Goal: Transaction & Acquisition: Subscribe to service/newsletter

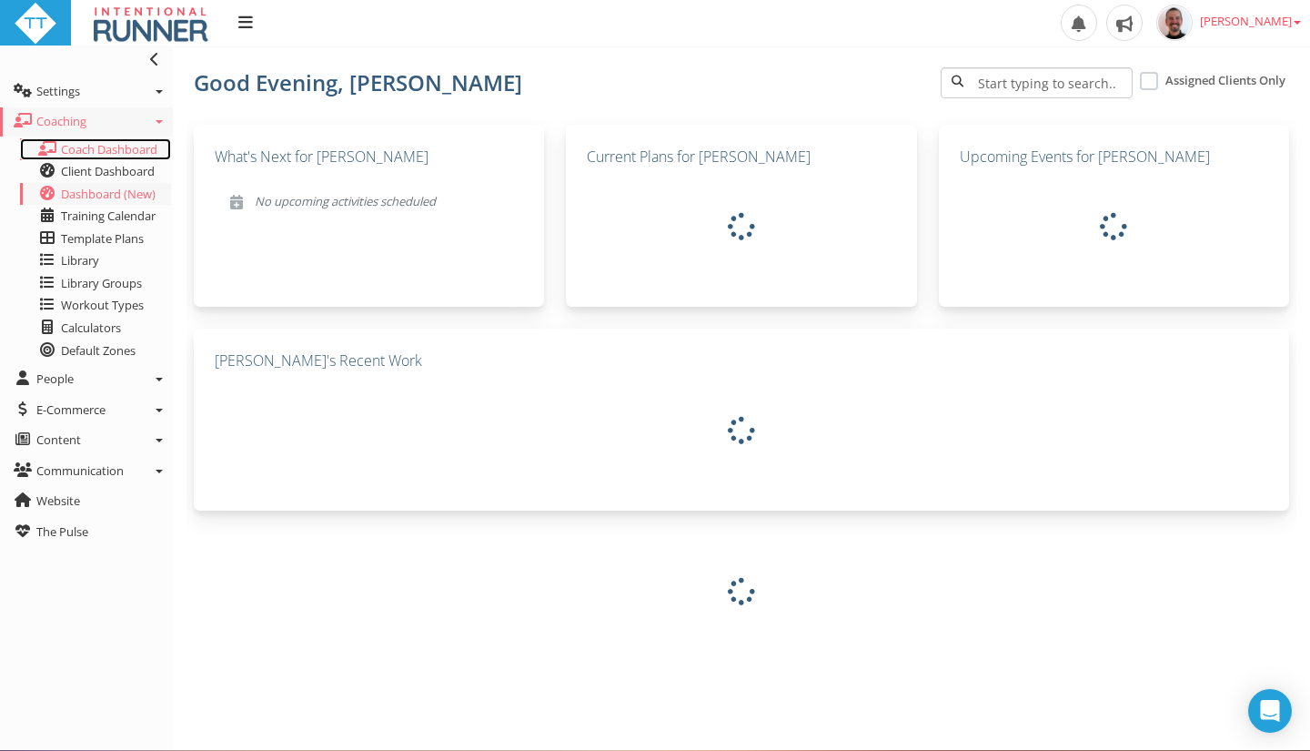
click at [115, 158] on link "Coach Dashboard" at bounding box center [95, 149] width 151 height 23
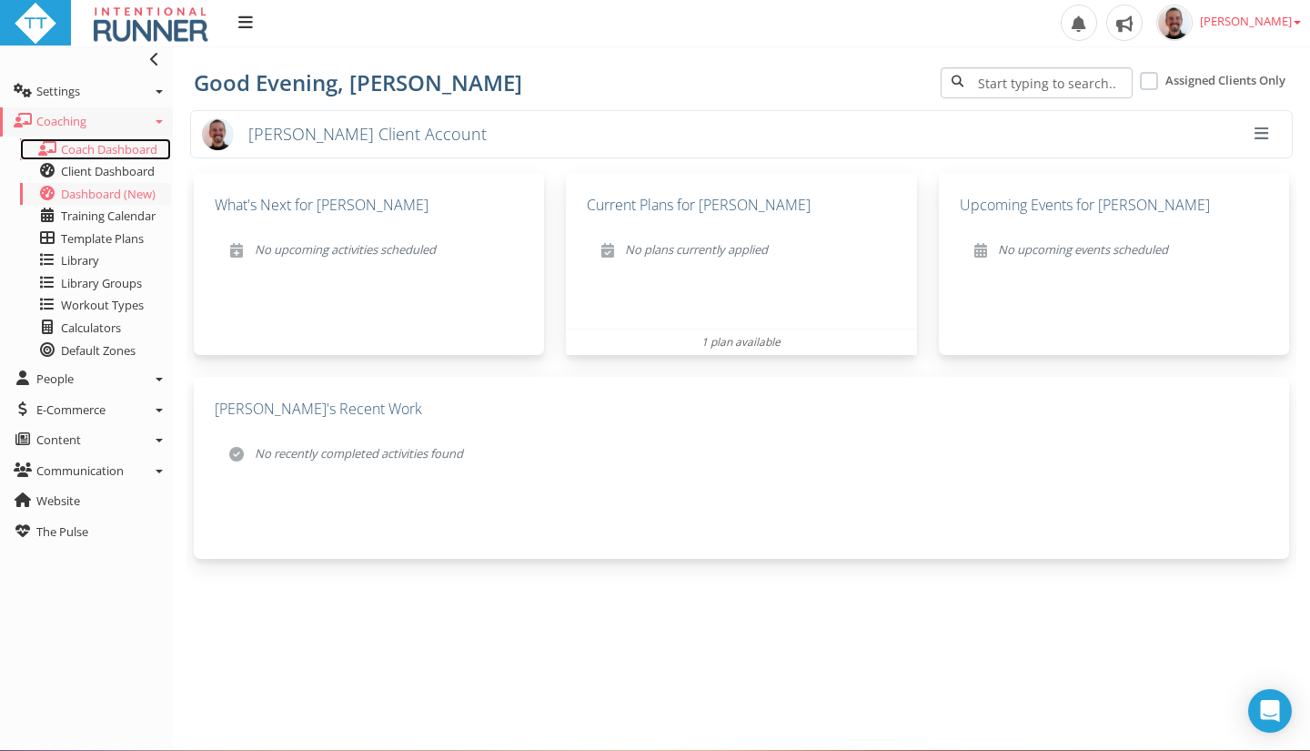
click at [126, 145] on span "Coach Dashboard" at bounding box center [109, 149] width 96 height 16
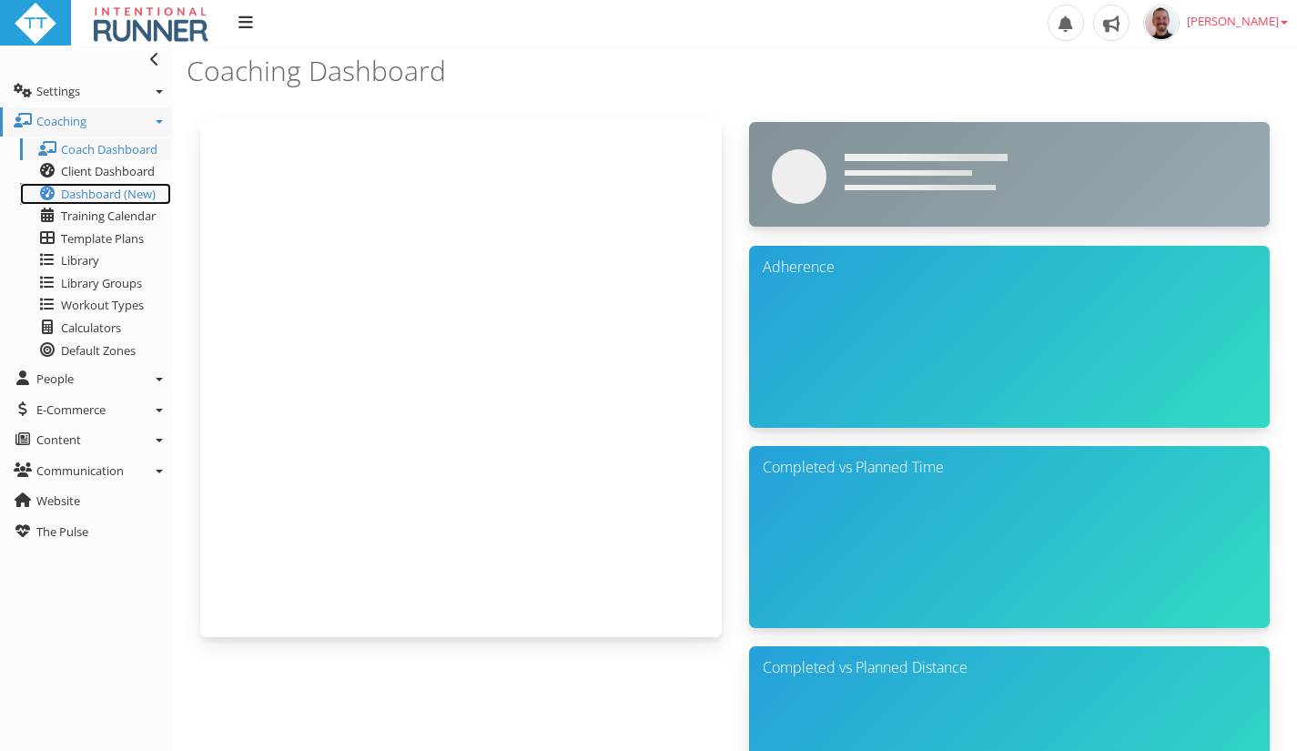
click at [109, 197] on span "Dashboard (New)" at bounding box center [108, 194] width 95 height 16
click at [84, 189] on span "Dashboard (New)" at bounding box center [108, 194] width 95 height 16
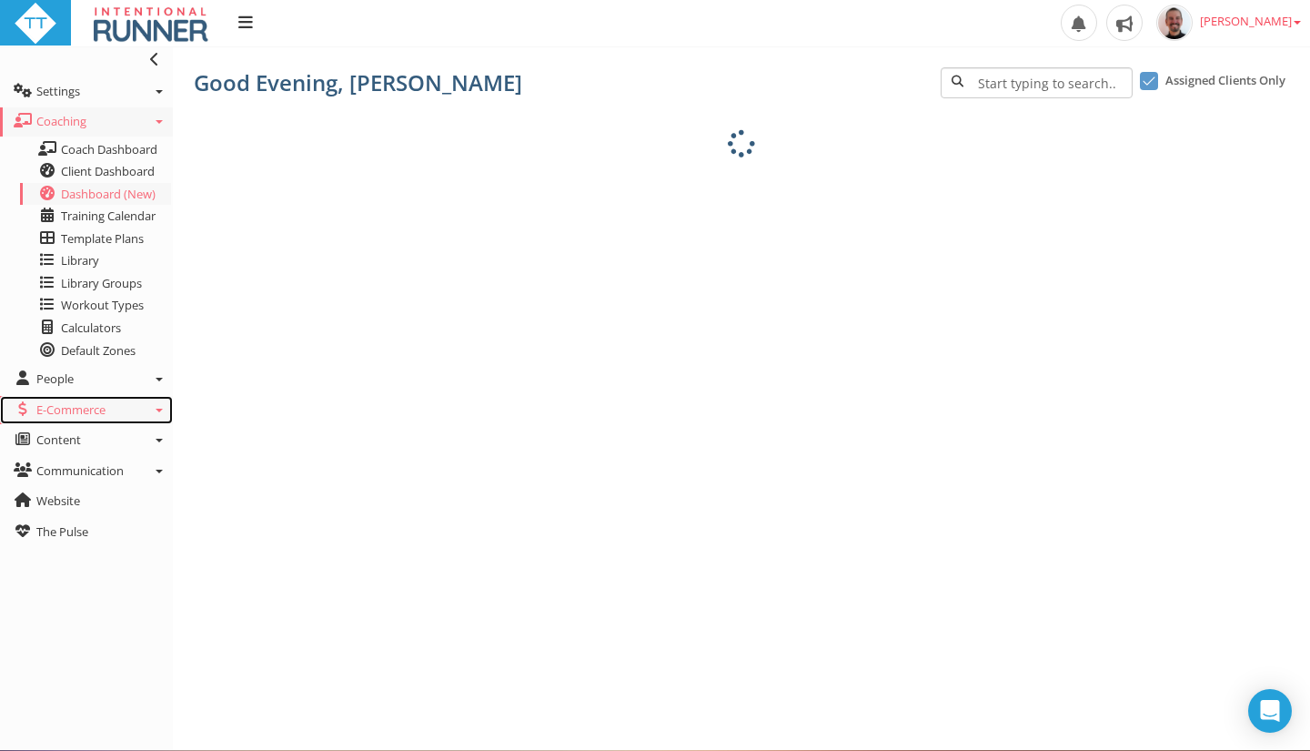
click at [157, 409] on icon at bounding box center [159, 411] width 7 height 4
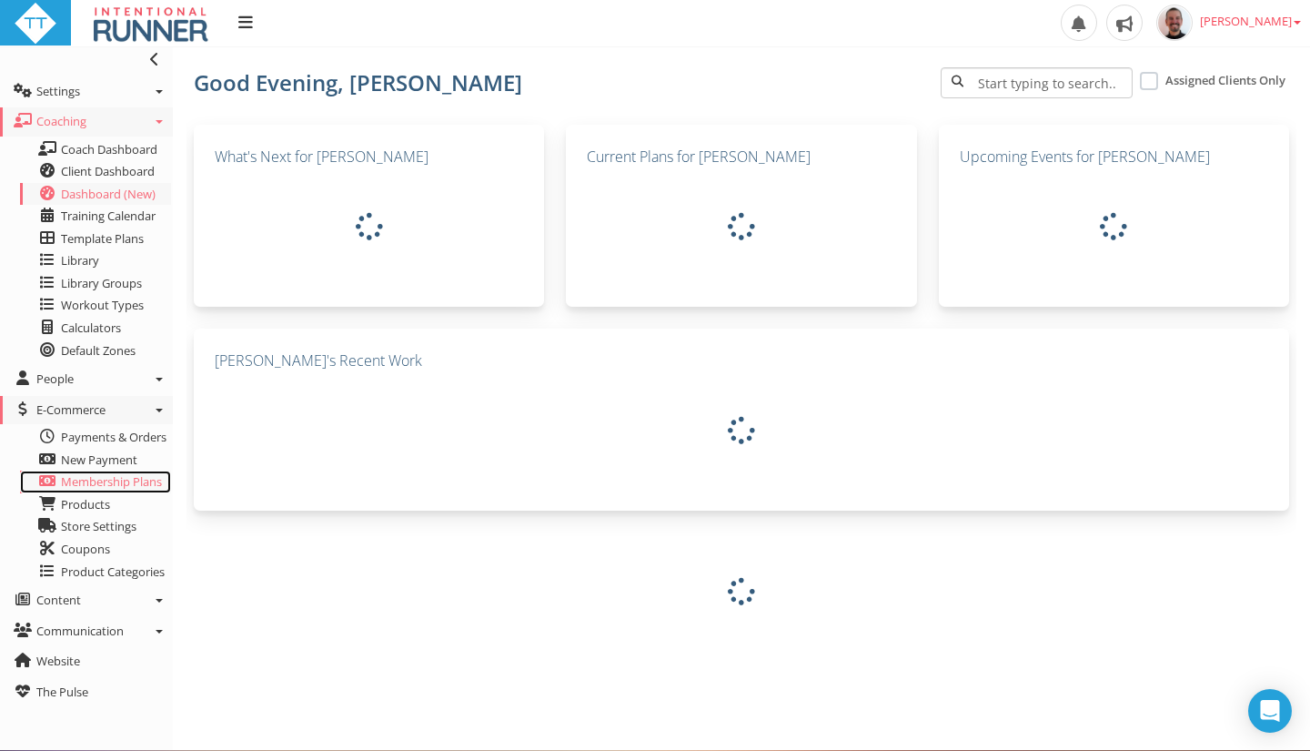
click at [112, 478] on span "Membership Plans" at bounding box center [111, 481] width 101 height 16
